Goal: Information Seeking & Learning: Check status

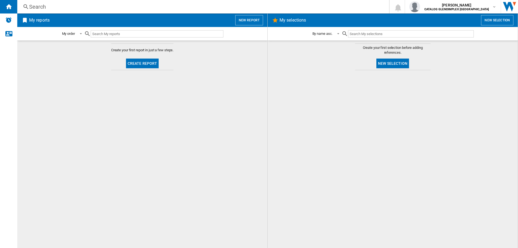
click at [33, 11] on div "Search Search 0 [PERSON_NAME] CATALOG GLENDIMPLEX [GEOGRAPHIC_DATA] CATALOG GLE…" at bounding box center [267, 6] width 501 height 13
click at [39, 6] on div "Search" at bounding box center [202, 7] width 346 height 8
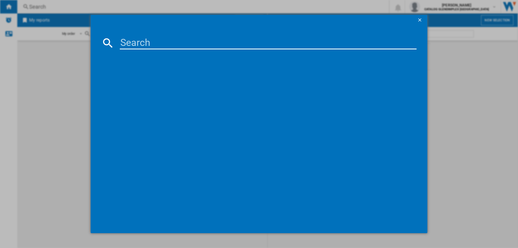
click at [127, 43] on input at bounding box center [268, 42] width 297 height 13
paste input "444444783"
type input "444444783"
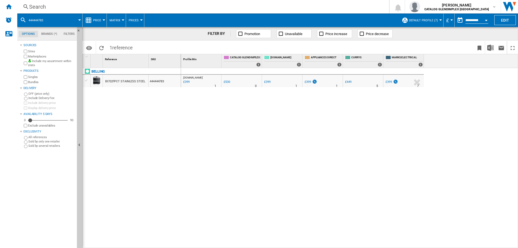
click at [40, 3] on div "Search" at bounding box center [202, 7] width 346 height 8
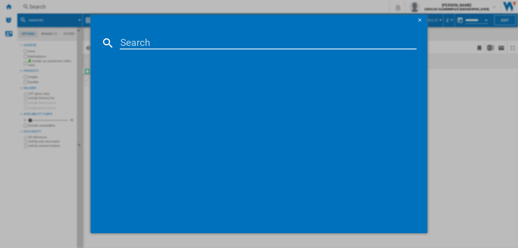
click at [131, 41] on input at bounding box center [268, 42] width 297 height 13
type input "444411400"
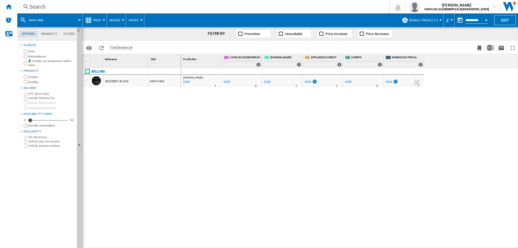
click at [77, 9] on div "Search" at bounding box center [202, 7] width 346 height 8
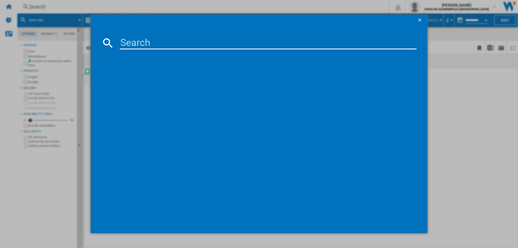
click at [130, 41] on input at bounding box center [268, 42] width 297 height 13
type input "444411678"
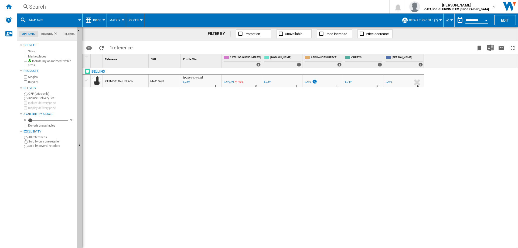
click at [39, 10] on div "Search" at bounding box center [202, 7] width 346 height 8
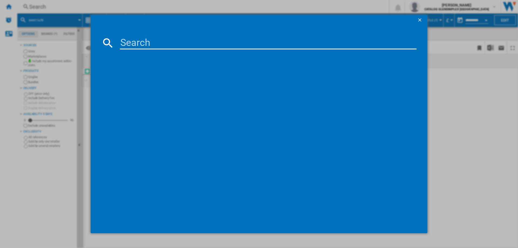
drag, startPoint x: 130, startPoint y: 39, endPoint x: 133, endPoint y: 40, distance: 2.8
click at [131, 39] on input at bounding box center [268, 42] width 297 height 13
type input "444444774"
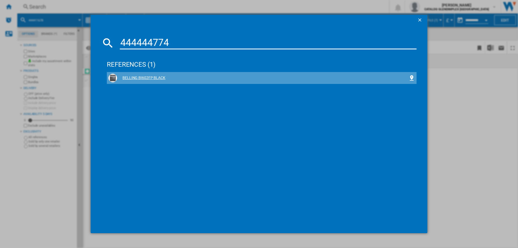
click at [135, 77] on div "BELLING BI602FP BLACK" at bounding box center [262, 77] width 291 height 5
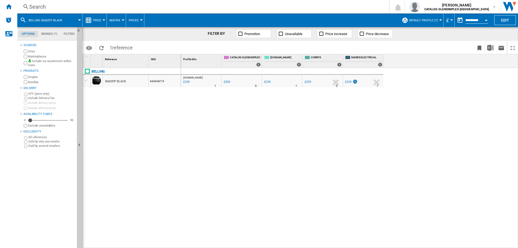
click at [49, 5] on div "Search" at bounding box center [202, 7] width 346 height 8
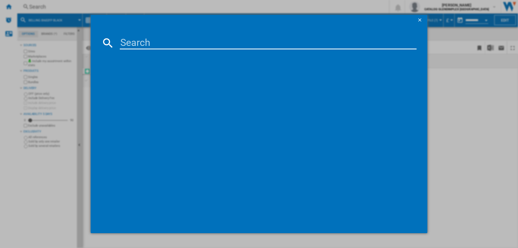
click at [134, 40] on input at bounding box center [268, 42] width 297 height 13
type input "444411681"
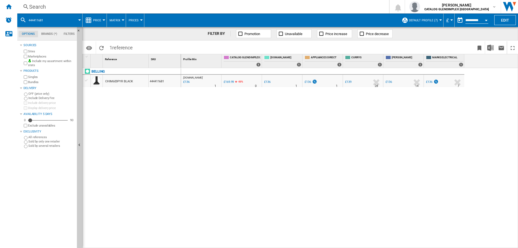
click at [37, 8] on div "Search" at bounding box center [202, 7] width 346 height 8
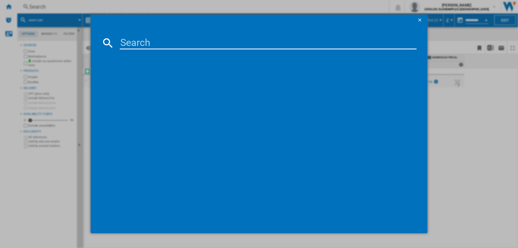
click at [136, 40] on input at bounding box center [268, 42] width 297 height 13
type input "444411677"
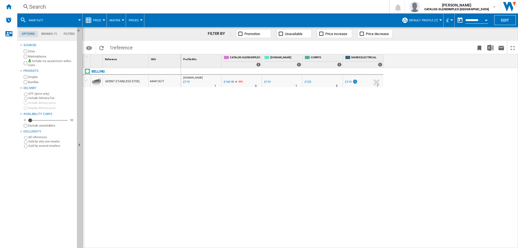
click at [36, 5] on div "Search" at bounding box center [202, 7] width 346 height 8
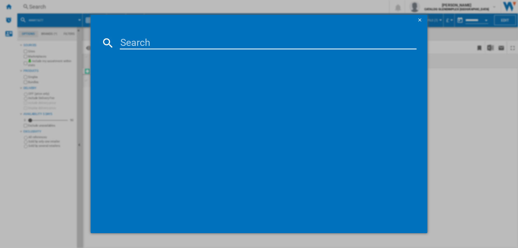
click at [134, 40] on input at bounding box center [268, 42] width 297 height 13
type input "444411802"
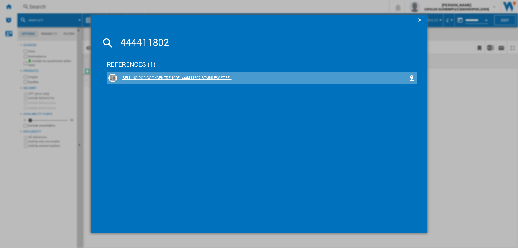
click at [198, 78] on div "BELLING RCA COOKCENTRE 100EI 444411802 STAINLESS STEEL" at bounding box center [262, 77] width 291 height 5
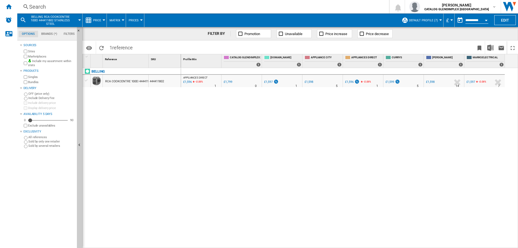
click at [33, 9] on div "Search" at bounding box center [202, 7] width 346 height 8
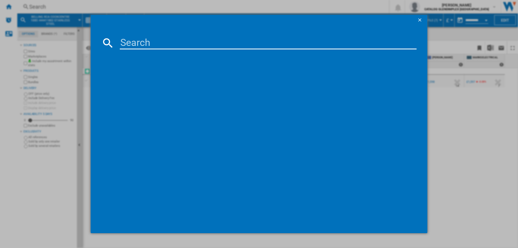
click at [130, 45] on input at bounding box center [268, 42] width 297 height 13
type input "444411820"
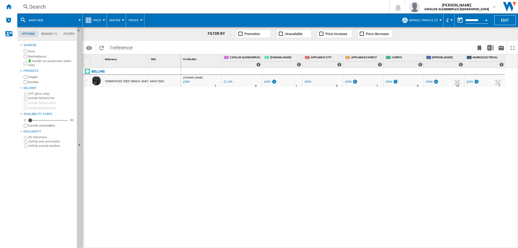
click at [49, 6] on div "Search" at bounding box center [202, 7] width 346 height 8
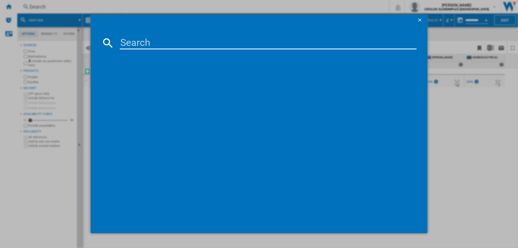
drag, startPoint x: 131, startPoint y: 38, endPoint x: 140, endPoint y: 41, distance: 9.0
click at [132, 38] on input at bounding box center [268, 42] width 297 height 13
type input "444411794"
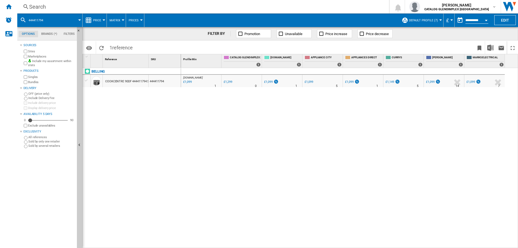
click at [41, 6] on div "Search" at bounding box center [202, 7] width 346 height 8
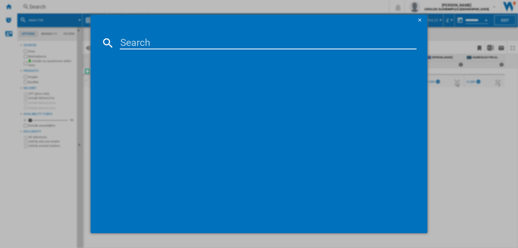
click at [126, 41] on input at bounding box center [268, 42] width 297 height 13
type input "444411829"
click at [153, 79] on div "BELLING FARMHOUSE 100DF 444411829 BLACK" at bounding box center [262, 77] width 291 height 5
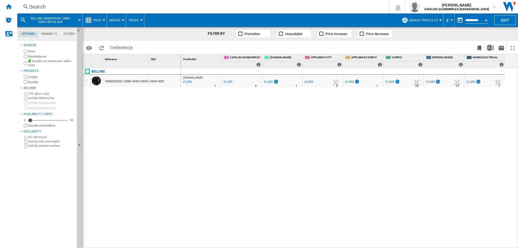
click at [36, 8] on div "Search" at bounding box center [202, 7] width 346 height 8
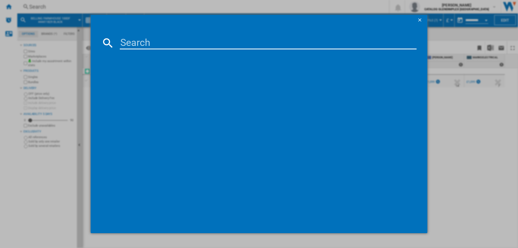
click at [141, 40] on input at bounding box center [268, 42] width 297 height 13
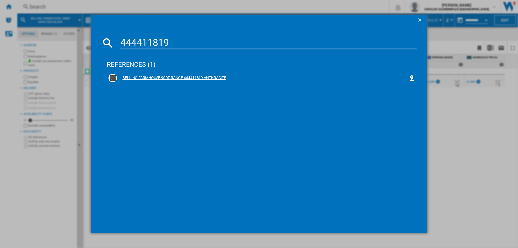
type input "444411819"
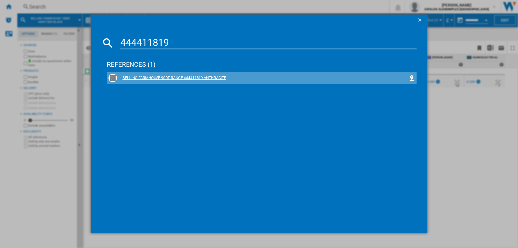
click at [201, 77] on div "BELLING FARMHOUSE 90DF RANGE 444411819 ANTHRACITE" at bounding box center [262, 77] width 291 height 5
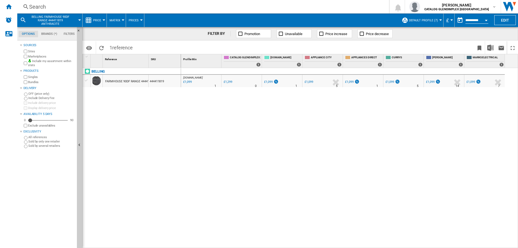
click at [42, 6] on div "Search" at bounding box center [202, 7] width 346 height 8
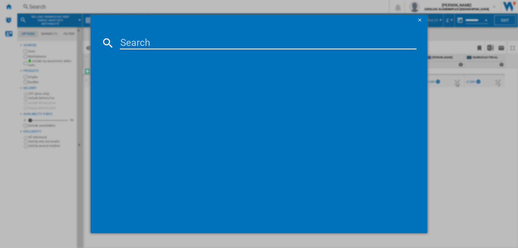
click at [133, 41] on input at bounding box center [268, 42] width 297 height 13
type input "444411823"
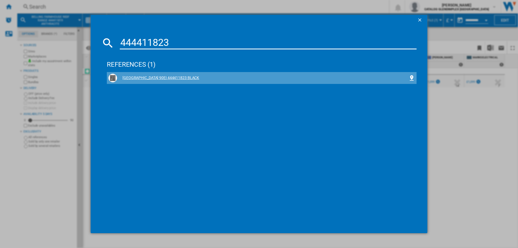
click at [155, 77] on div "[GEOGRAPHIC_DATA] 90EI 444411823 BLACK" at bounding box center [262, 77] width 291 height 5
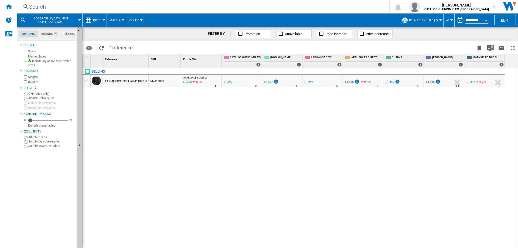
click at [44, 5] on div "Search" at bounding box center [202, 7] width 346 height 8
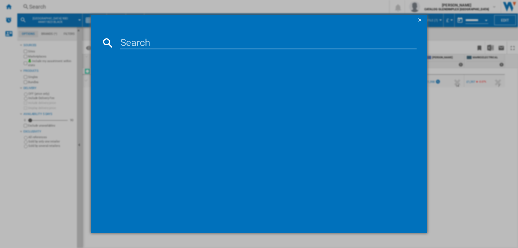
click at [138, 42] on input at bounding box center [268, 42] width 297 height 13
type input "444411804"
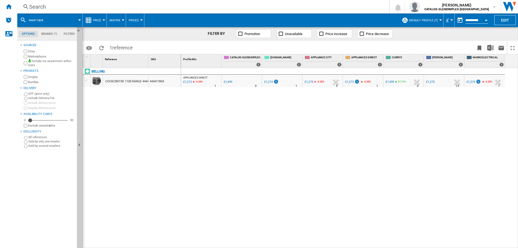
click at [36, 8] on div "Search" at bounding box center [202, 7] width 346 height 8
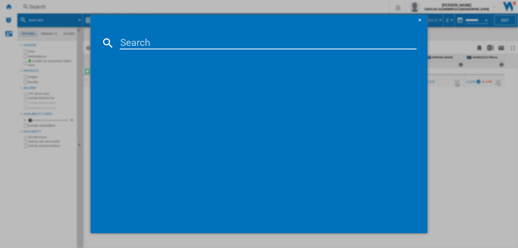
click at [137, 40] on input at bounding box center [268, 42] width 297 height 13
type input "444411824"
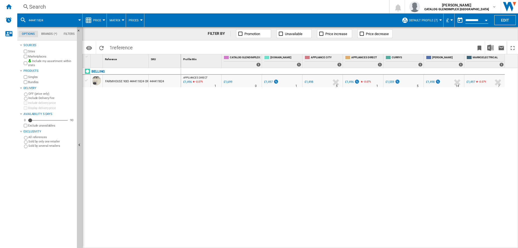
click at [35, 8] on div "Search" at bounding box center [202, 7] width 346 height 8
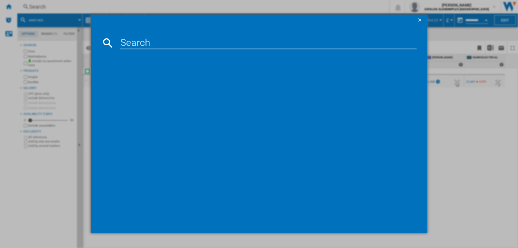
click at [122, 41] on input at bounding box center [268, 42] width 297 height 13
type input "444411838"
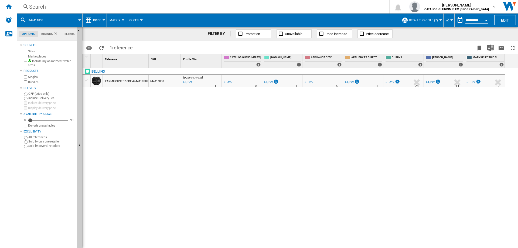
click at [38, 9] on div "Search" at bounding box center [202, 7] width 346 height 8
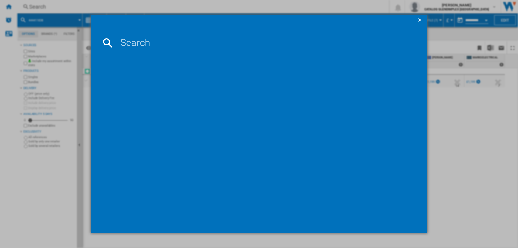
click at [137, 43] on input at bounding box center [268, 42] width 297 height 13
type input "444411831"
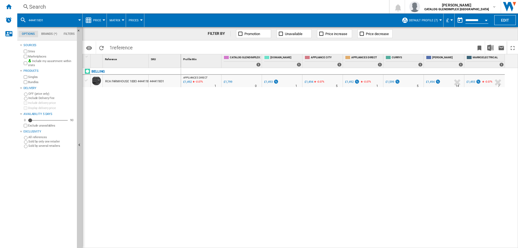
click at [41, 10] on div "Search" at bounding box center [202, 7] width 346 height 8
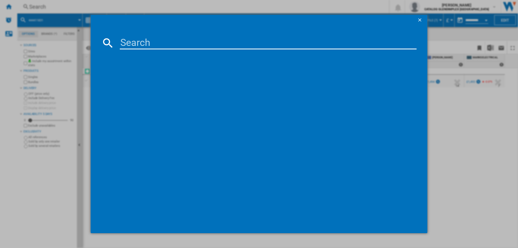
click at [146, 42] on input at bounding box center [268, 42] width 297 height 13
type input "444411830"
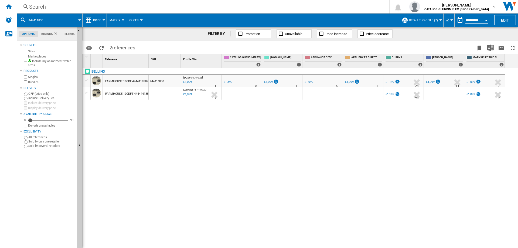
click at [40, 9] on div "Search" at bounding box center [202, 7] width 346 height 8
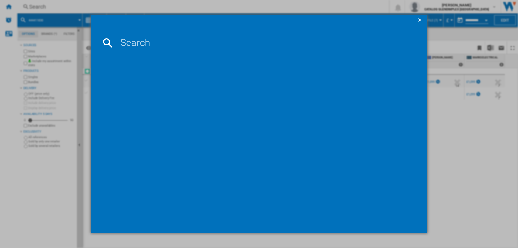
click at [125, 42] on input at bounding box center [268, 42] width 297 height 13
type input "444411822"
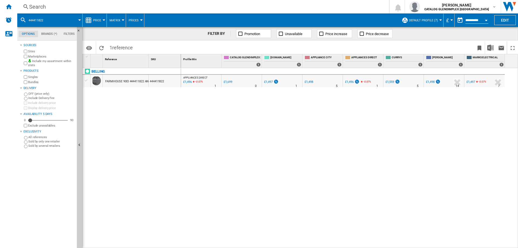
click at [37, 9] on div "Search" at bounding box center [202, 7] width 346 height 8
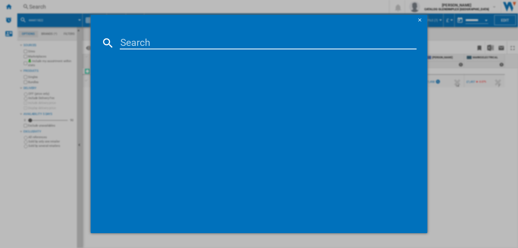
click at [133, 44] on input at bounding box center [268, 42] width 297 height 13
type input "444411796"
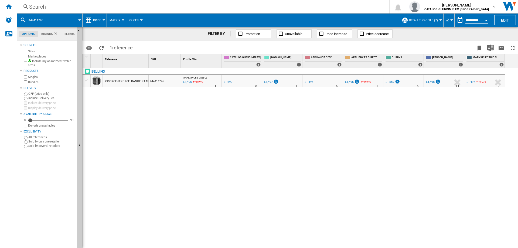
click at [35, 11] on div "Search Search 0 [PERSON_NAME] CATALOG GLENDIMPLEX [GEOGRAPHIC_DATA] CATALOG GLE…" at bounding box center [267, 6] width 501 height 13
click at [36, 5] on div "Search" at bounding box center [202, 7] width 346 height 8
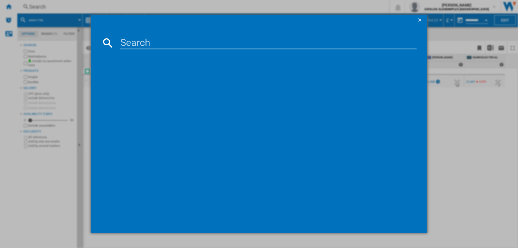
click at [139, 37] on input at bounding box center [268, 42] width 297 height 13
click at [149, 45] on input at bounding box center [268, 42] width 297 height 13
type input "444411800"
click at [420, 20] on ng-md-icon "getI18NText('BUTTONS.CLOSE_DIALOG')" at bounding box center [420, 20] width 6 height 6
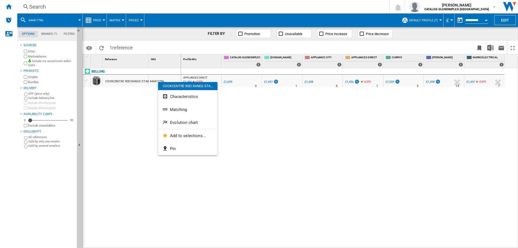
drag, startPoint x: 187, startPoint y: 115, endPoint x: 187, endPoint y: 121, distance: 5.9
click at [187, 121] on div "COOKCENTRE 90EI RANGE STA... Characteristics Matching Evolution chart Add to se…" at bounding box center [187, 118] width 59 height 73
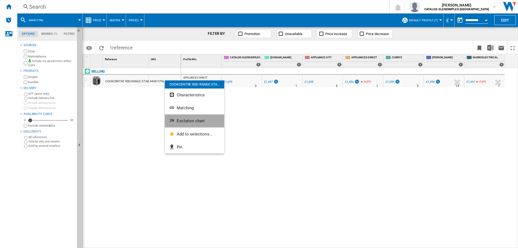
click at [173, 123] on ng-md-icon "Evolution chart" at bounding box center [172, 121] width 6 height 6
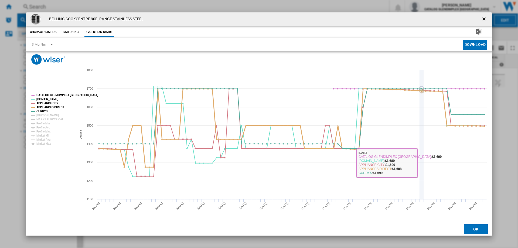
click at [422, 162] on icon "Product popup" at bounding box center [422, 134] width 0 height 129
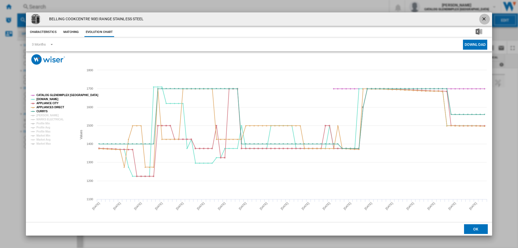
click at [484, 24] on button "Product popup" at bounding box center [484, 19] width 11 height 11
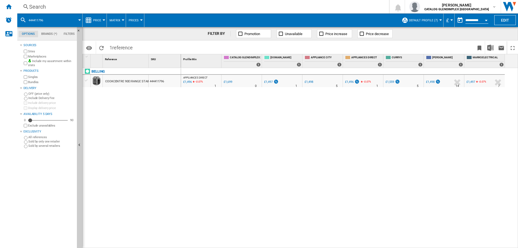
click at [38, 4] on div "Search" at bounding box center [202, 7] width 346 height 8
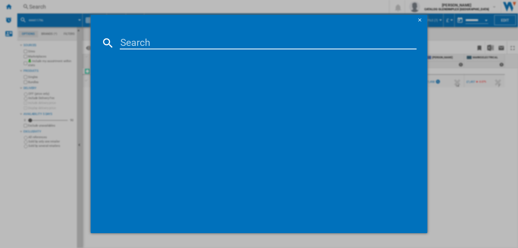
click at [126, 40] on input at bounding box center [268, 42] width 297 height 13
click at [129, 40] on input at bounding box center [268, 42] width 297 height 13
paste input "444411800"
type input "444411800"
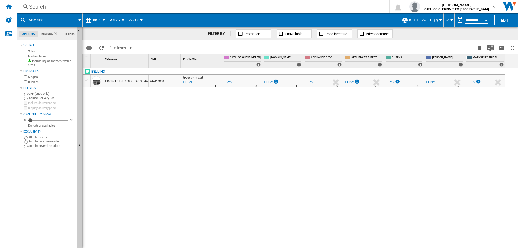
click at [36, 7] on div "Search" at bounding box center [202, 7] width 346 height 8
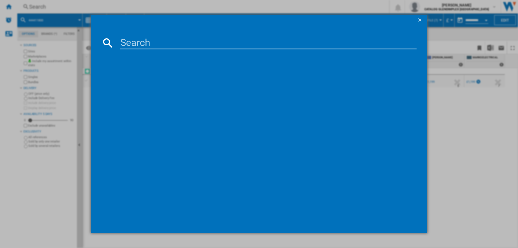
click at [130, 40] on input at bounding box center [268, 42] width 297 height 13
type input "444411832"
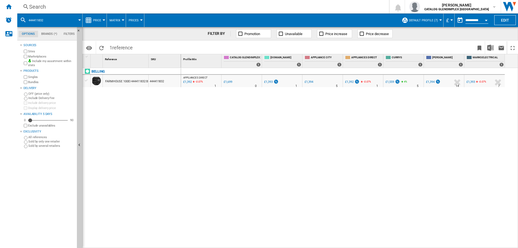
click at [44, 7] on div "Search" at bounding box center [202, 7] width 346 height 8
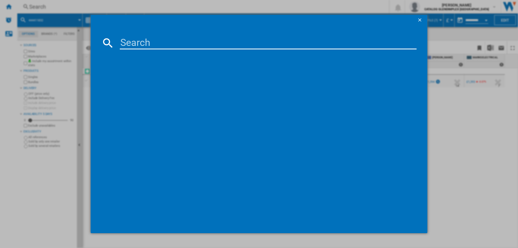
click at [150, 42] on input at bounding box center [268, 42] width 297 height 13
type input "444411798"
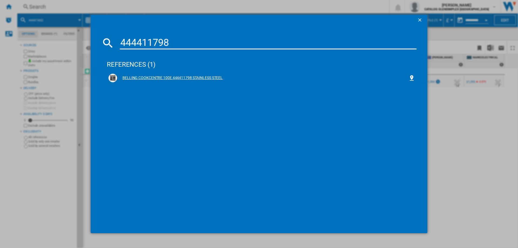
click at [192, 77] on div "BELLING COOKCENTRE 100E 444411798 STAINLESS STEEL" at bounding box center [262, 77] width 291 height 5
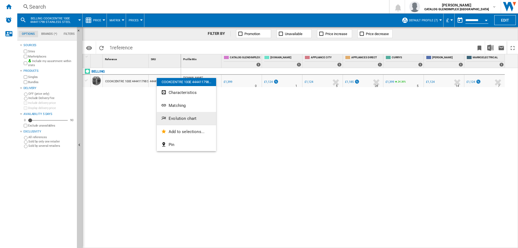
click at [172, 116] on span "Evolution chart" at bounding box center [183, 118] width 28 height 5
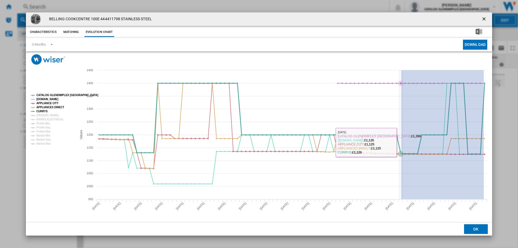
drag, startPoint x: 437, startPoint y: 142, endPoint x: 401, endPoint y: 143, distance: 35.1
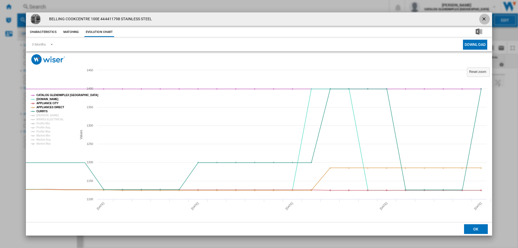
click at [483, 20] on ng-md-icon "getI18NText('BUTTONS.CLOSE_DIALOG')" at bounding box center [484, 19] width 6 height 6
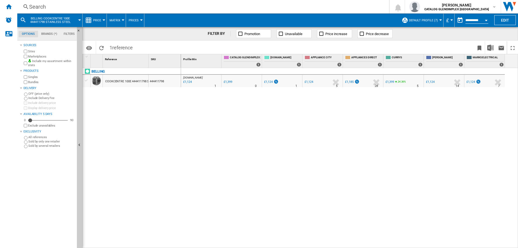
click at [52, 9] on div "Search" at bounding box center [202, 7] width 346 height 8
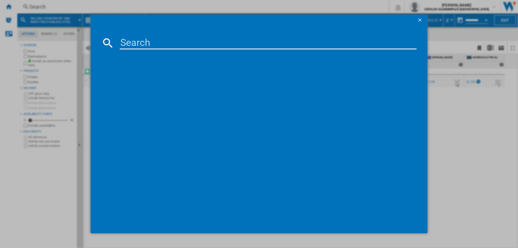
click at [136, 42] on input at bounding box center [268, 42] width 297 height 13
type input "444411792"
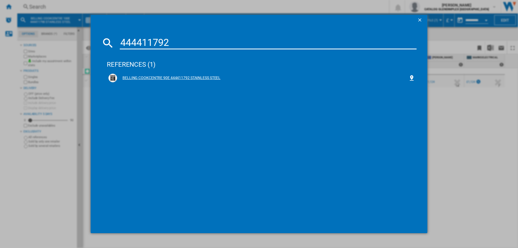
click at [176, 77] on div "BELLING COOKCENTRE 90E 444411792 STAINLESS STEEL" at bounding box center [262, 77] width 291 height 5
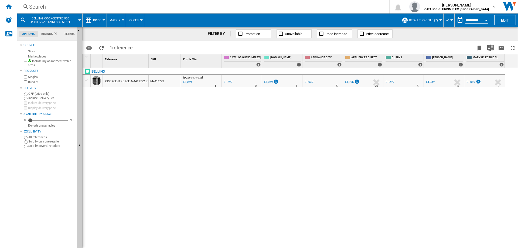
click at [45, 9] on div "Search" at bounding box center [202, 7] width 346 height 8
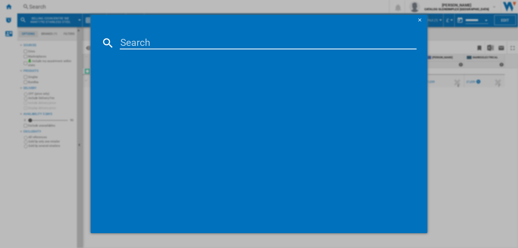
click at [137, 41] on input at bounding box center [268, 42] width 297 height 13
type input "444411818"
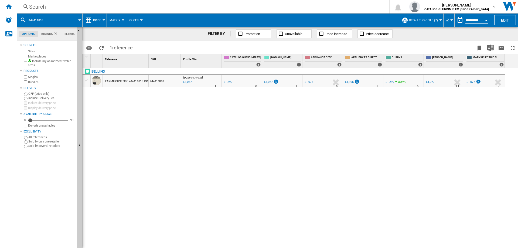
click at [36, 7] on div "Search" at bounding box center [202, 7] width 346 height 8
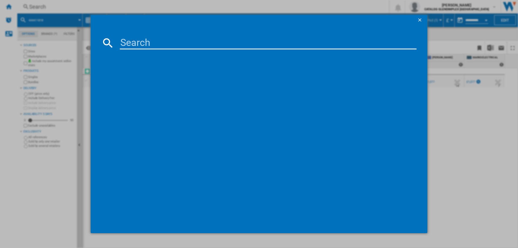
drag, startPoint x: 127, startPoint y: 42, endPoint x: 138, endPoint y: 43, distance: 11.2
click at [127, 42] on input at bounding box center [268, 42] width 297 height 13
type input "444411826"
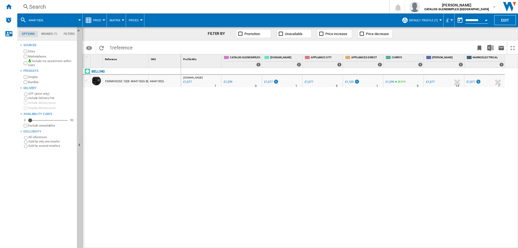
click at [39, 6] on div "Search" at bounding box center [202, 7] width 346 height 8
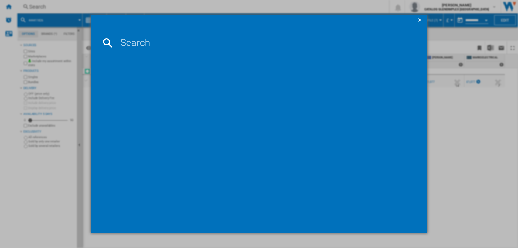
click at [172, 42] on input at bounding box center [268, 42] width 297 height 13
type input "444411828"
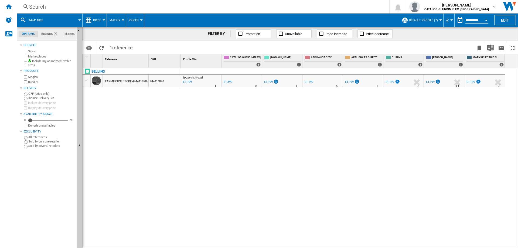
click at [41, 4] on div "Search" at bounding box center [202, 7] width 346 height 8
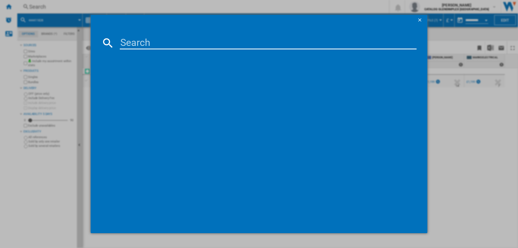
click at [145, 39] on input at bounding box center [268, 42] width 297 height 13
type input "444411821"
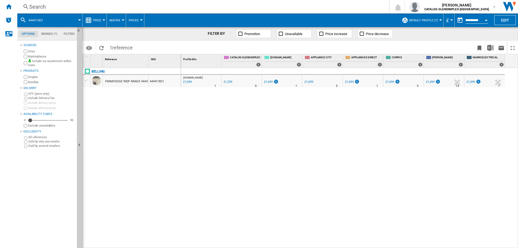
click at [33, 8] on div "Search" at bounding box center [202, 7] width 346 height 8
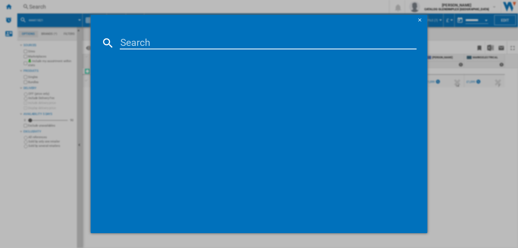
click at [156, 44] on input at bounding box center [268, 42] width 297 height 13
type input "444411813"
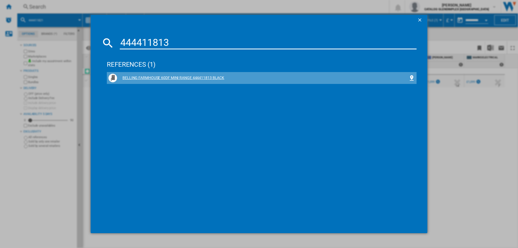
click at [158, 78] on div "BELLING FARMHOUSE 60DF MINI RANGE 444411813 BLACK" at bounding box center [262, 77] width 291 height 5
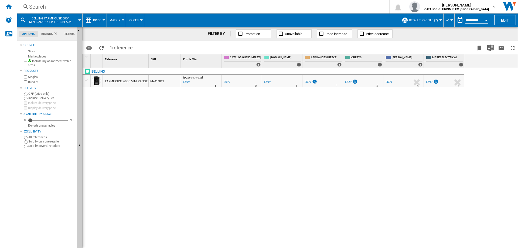
click at [35, 9] on div "Search" at bounding box center [202, 7] width 346 height 8
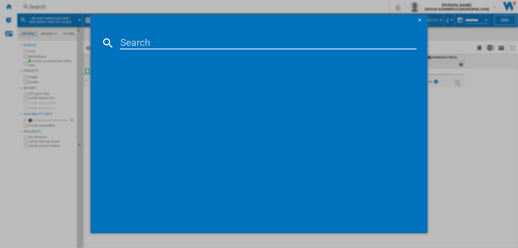
click at [138, 42] on input at bounding box center [268, 42] width 297 height 13
type input "444411815"
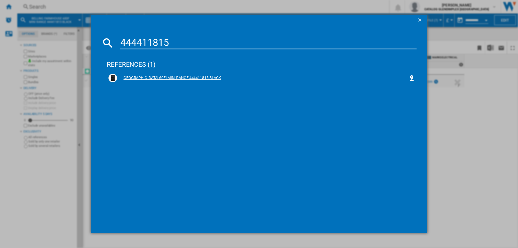
click at [178, 79] on div "[GEOGRAPHIC_DATA] 60EI MINI RANGE 444411815 BLACK" at bounding box center [262, 77] width 291 height 5
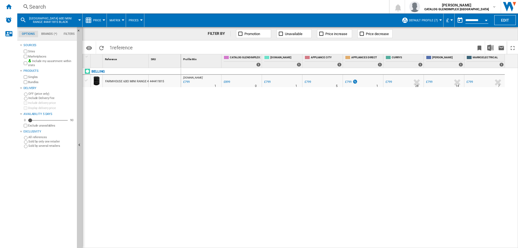
click at [40, 7] on div "Search" at bounding box center [202, 7] width 346 height 8
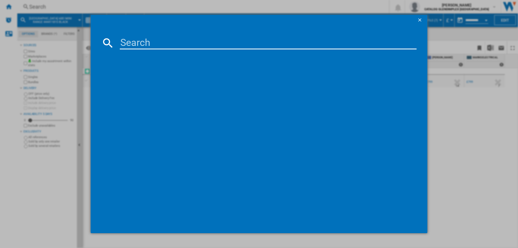
type input "444411812"
